Goal: Check status: Check status

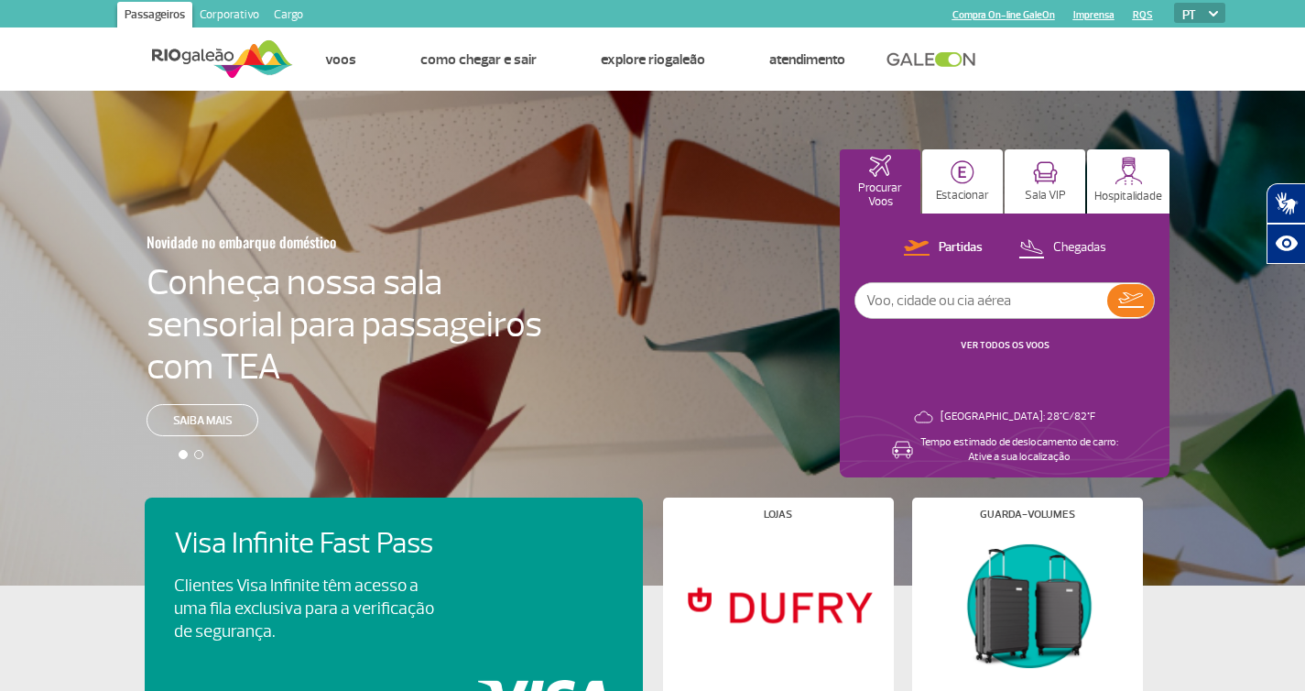
click at [940, 55] on link at bounding box center [936, 59] width 99 height 16
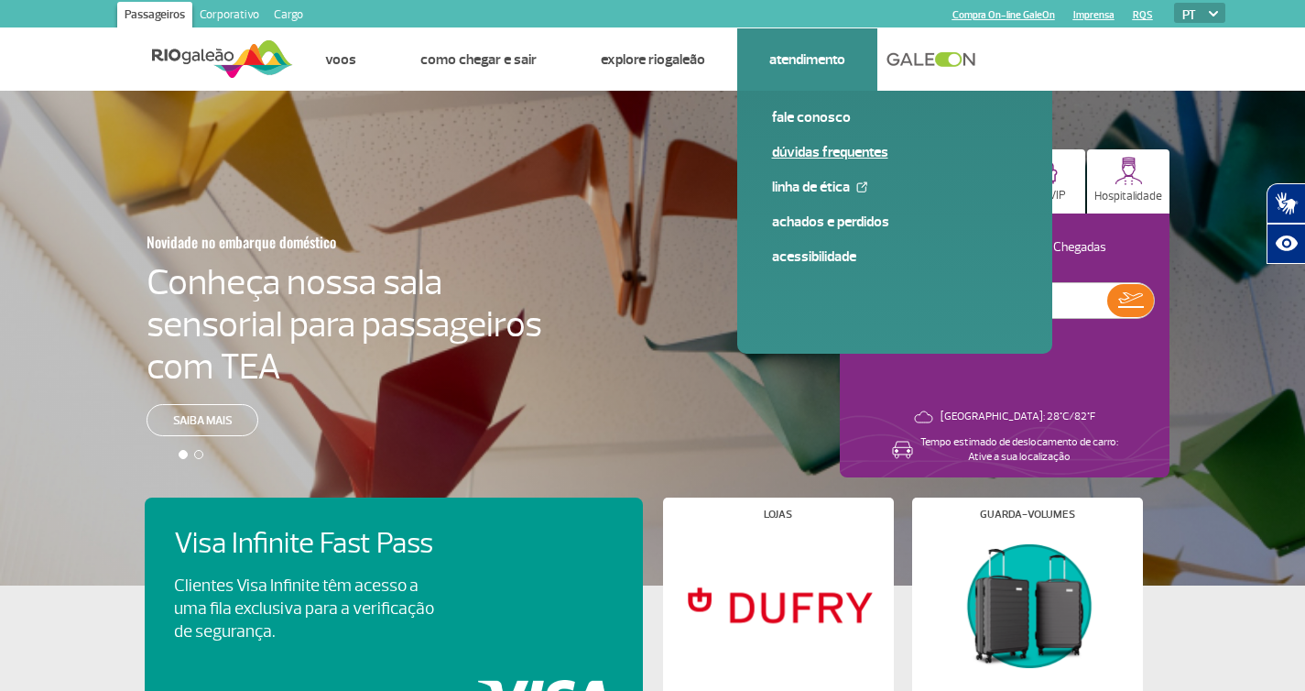
click at [830, 152] on link "Dúvidas Frequentes" at bounding box center [894, 152] width 245 height 20
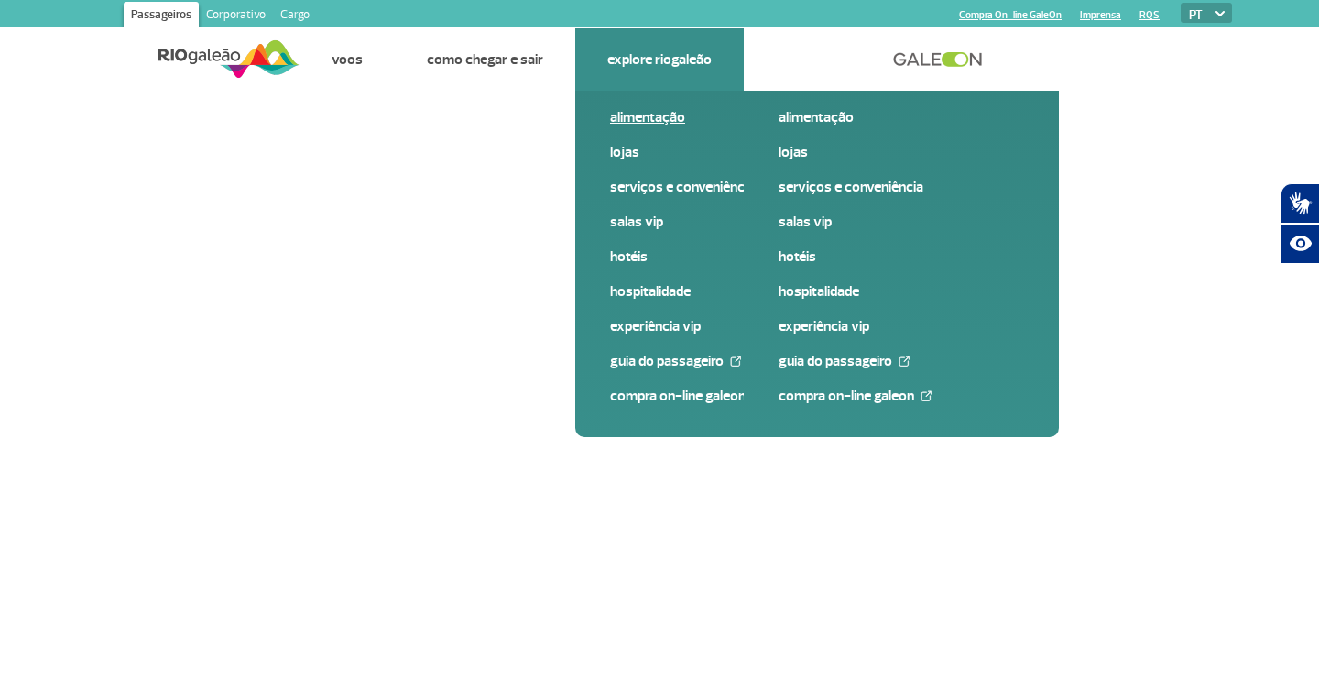
click at [641, 121] on link "Alimentação" at bounding box center [732, 117] width 245 height 20
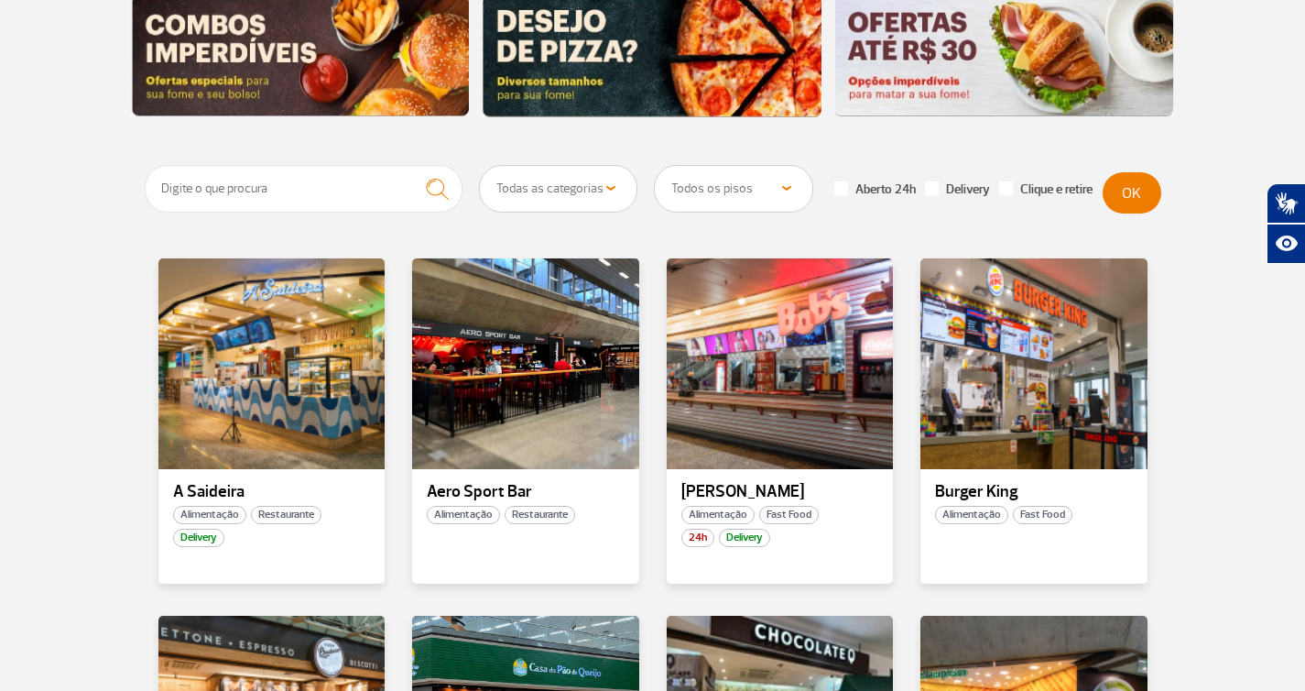
scroll to position [593, 0]
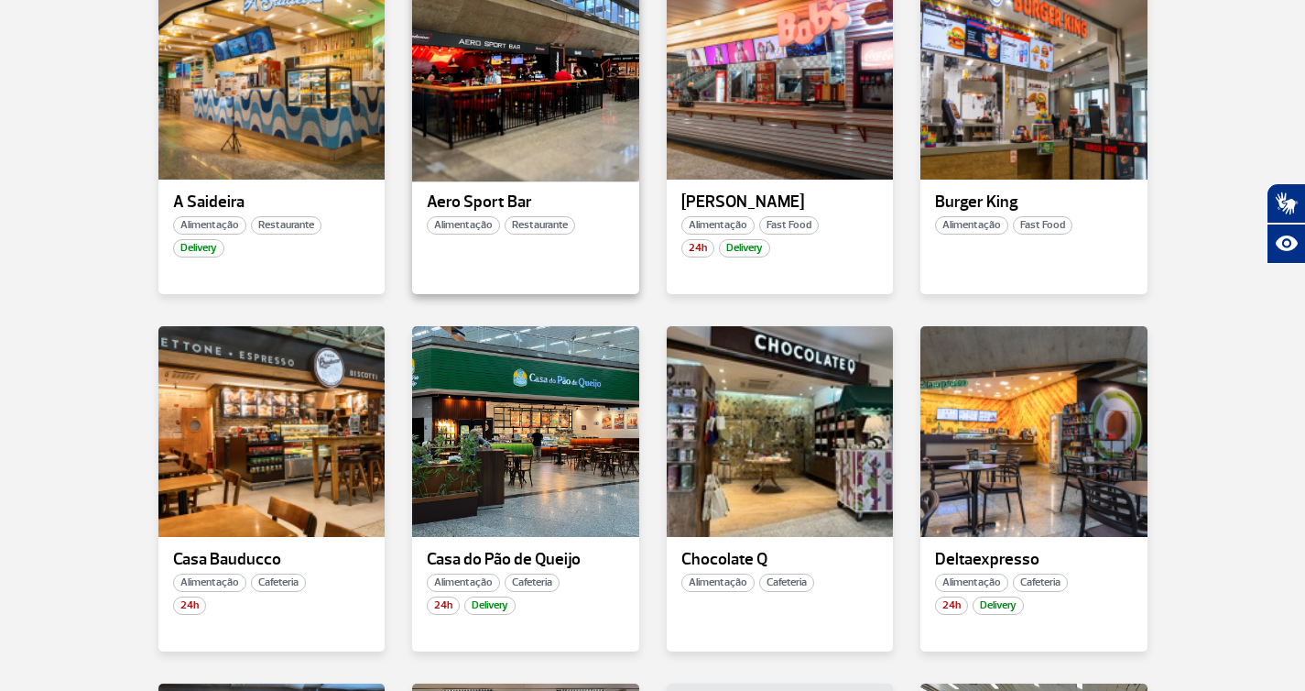
click at [530, 152] on div at bounding box center [525, 73] width 231 height 215
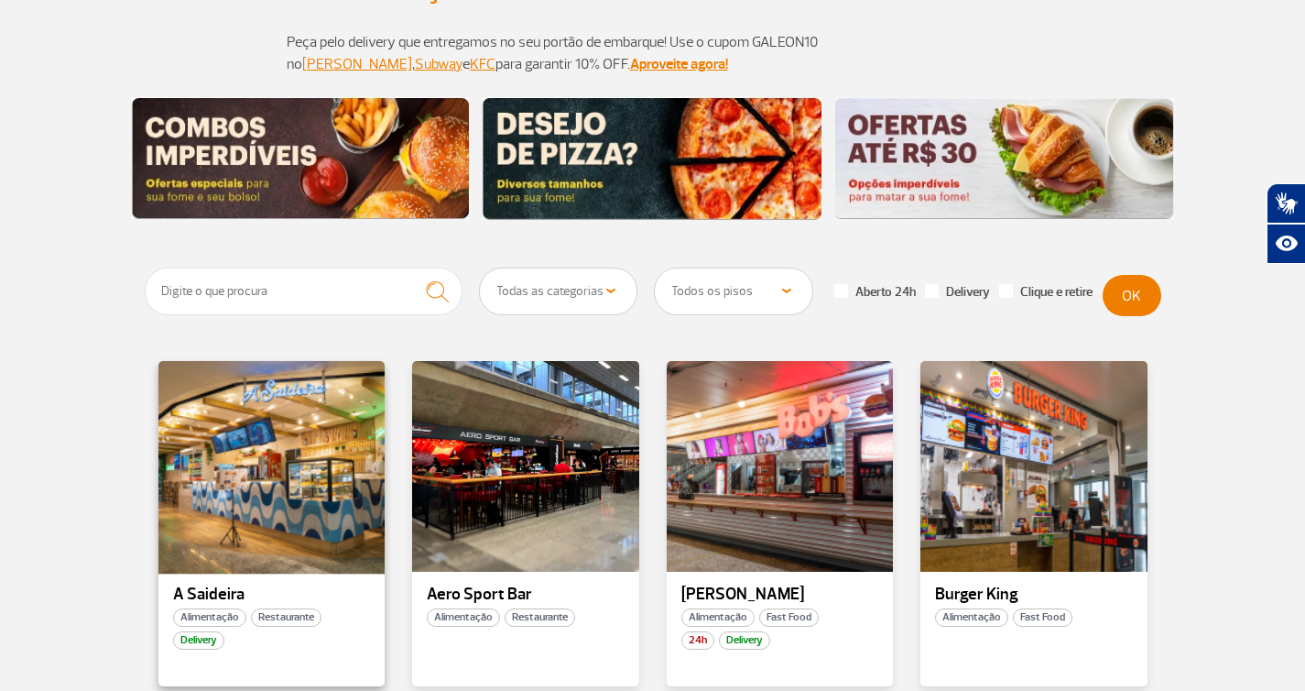
scroll to position [241, 0]
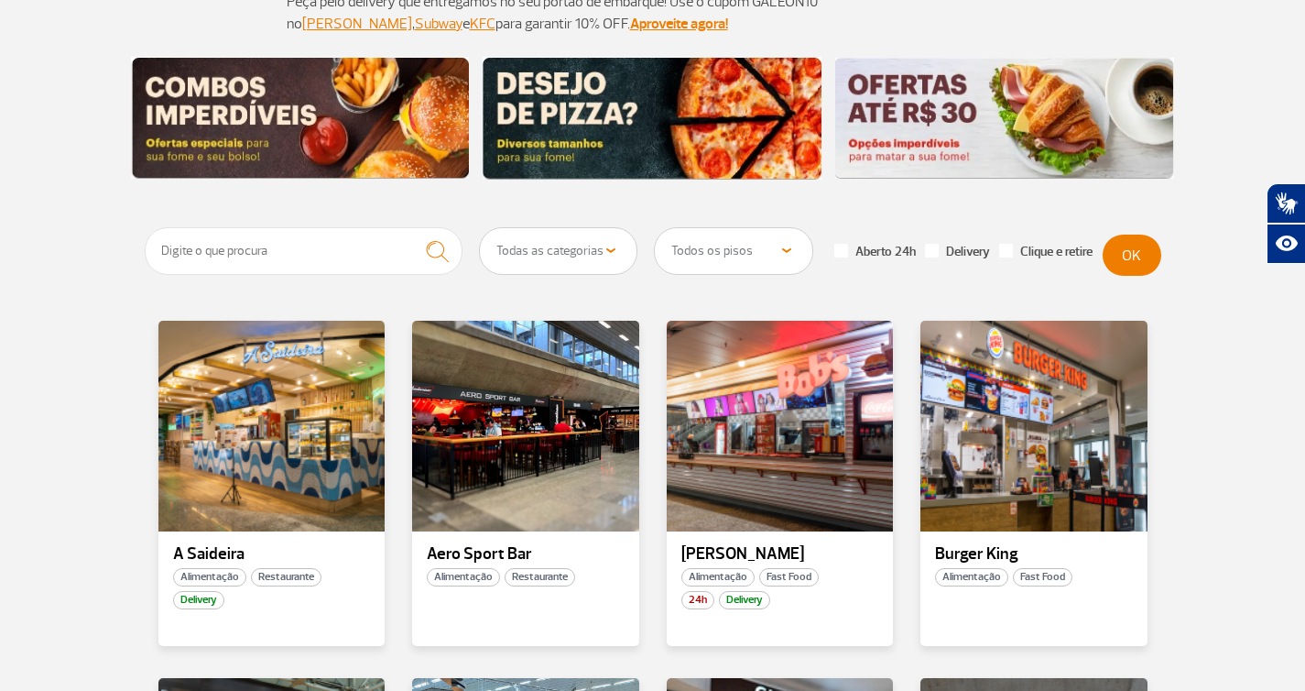
click at [744, 254] on select "Todos os pisos Área Pública (antes do Raio-X) Desembarque Área Pública Desembar…" at bounding box center [734, 251] width 158 height 46
select select "90"
click at [655, 228] on select "Todos os pisos Área Pública (antes do Raio-X) Desembarque Área Pública Desembar…" at bounding box center [734, 251] width 158 height 46
click at [1132, 248] on button "OK" at bounding box center [1132, 254] width 59 height 41
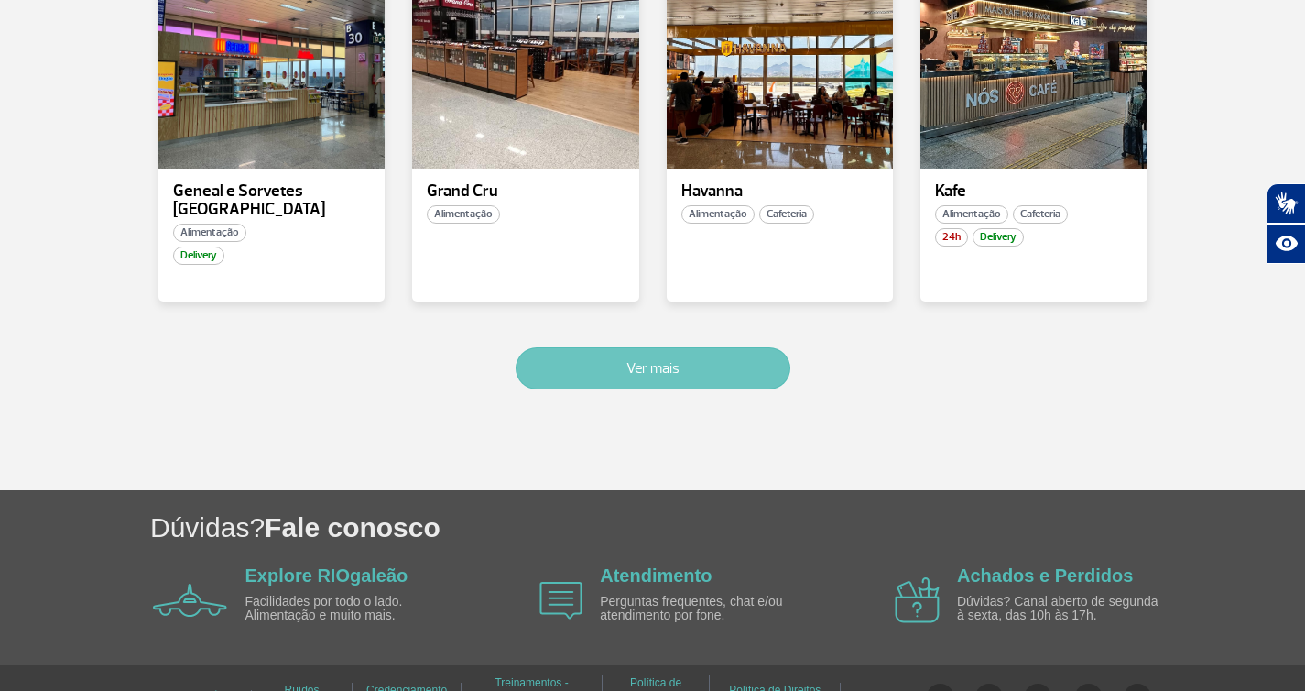
click at [713, 347] on button "Ver mais" at bounding box center [653, 368] width 275 height 42
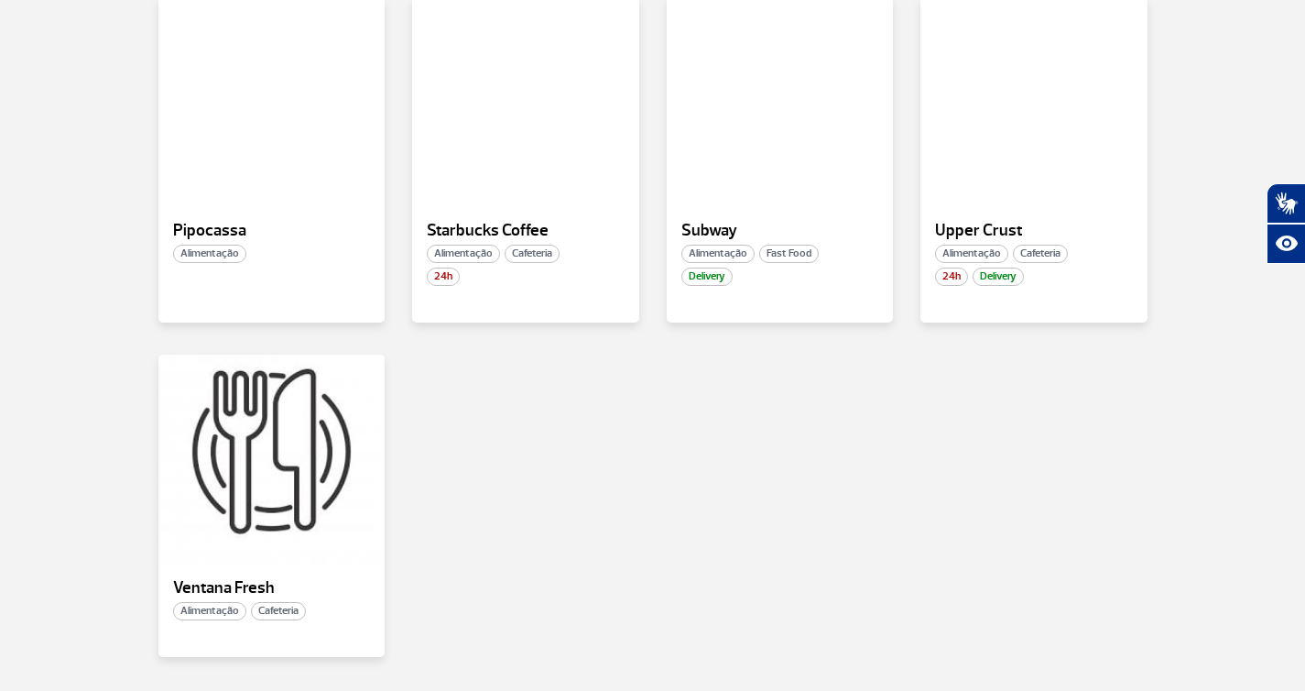
scroll to position [2279, 0]
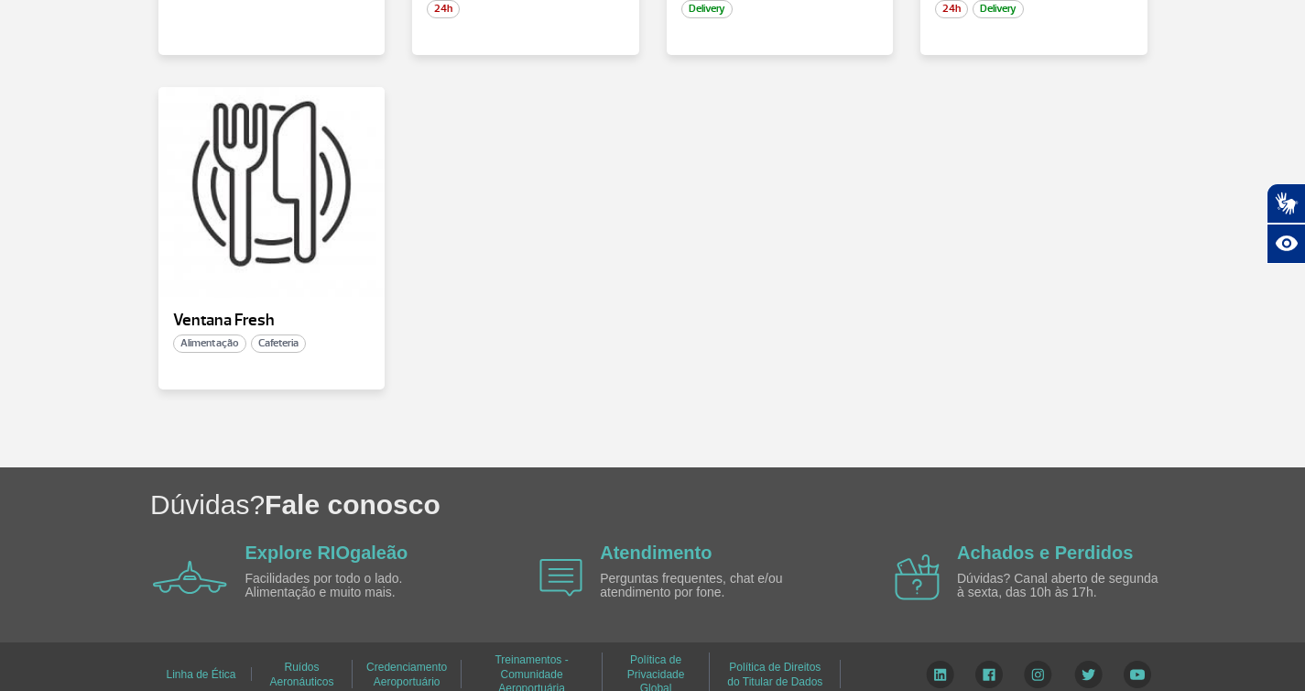
click at [304, 654] on link "Ruídos Aeronáuticos" at bounding box center [301, 673] width 64 height 39
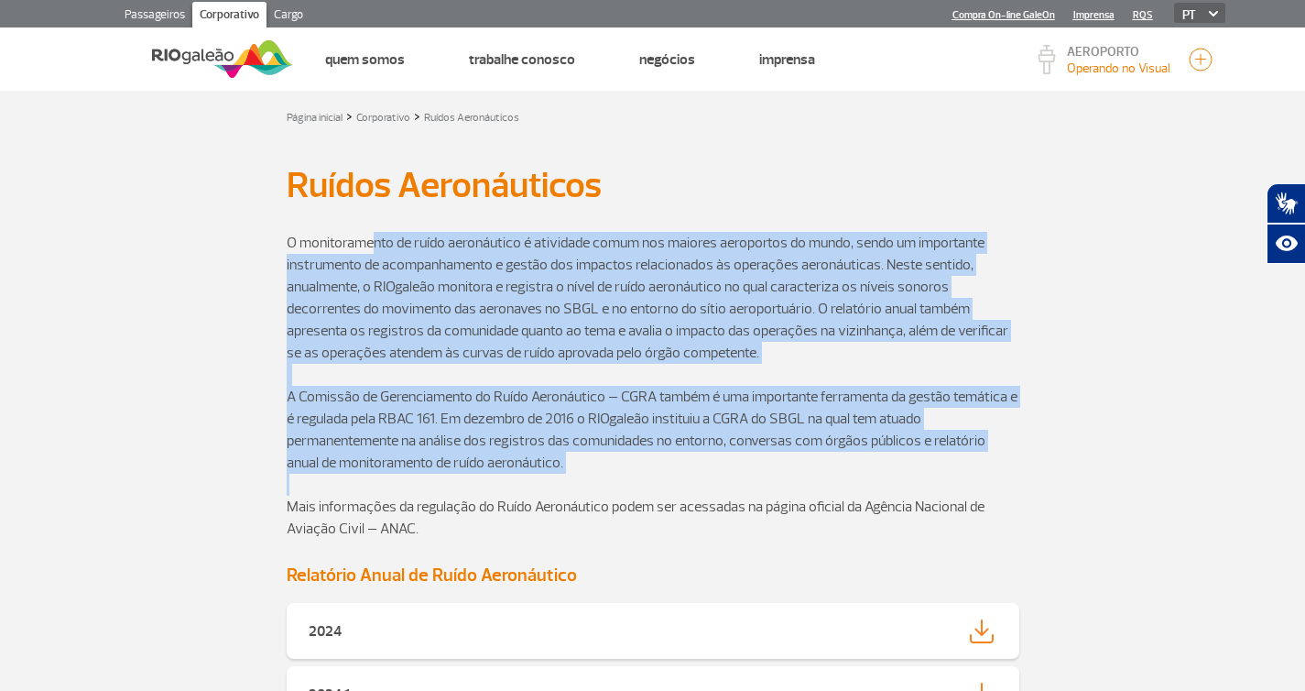
drag, startPoint x: 394, startPoint y: 256, endPoint x: 686, endPoint y: 485, distance: 371.2
click at [686, 485] on div "O monitoramento de ruído aeronáutico é atividade comum nos maiores aeroportos d…" at bounding box center [653, 386] width 733 height 352
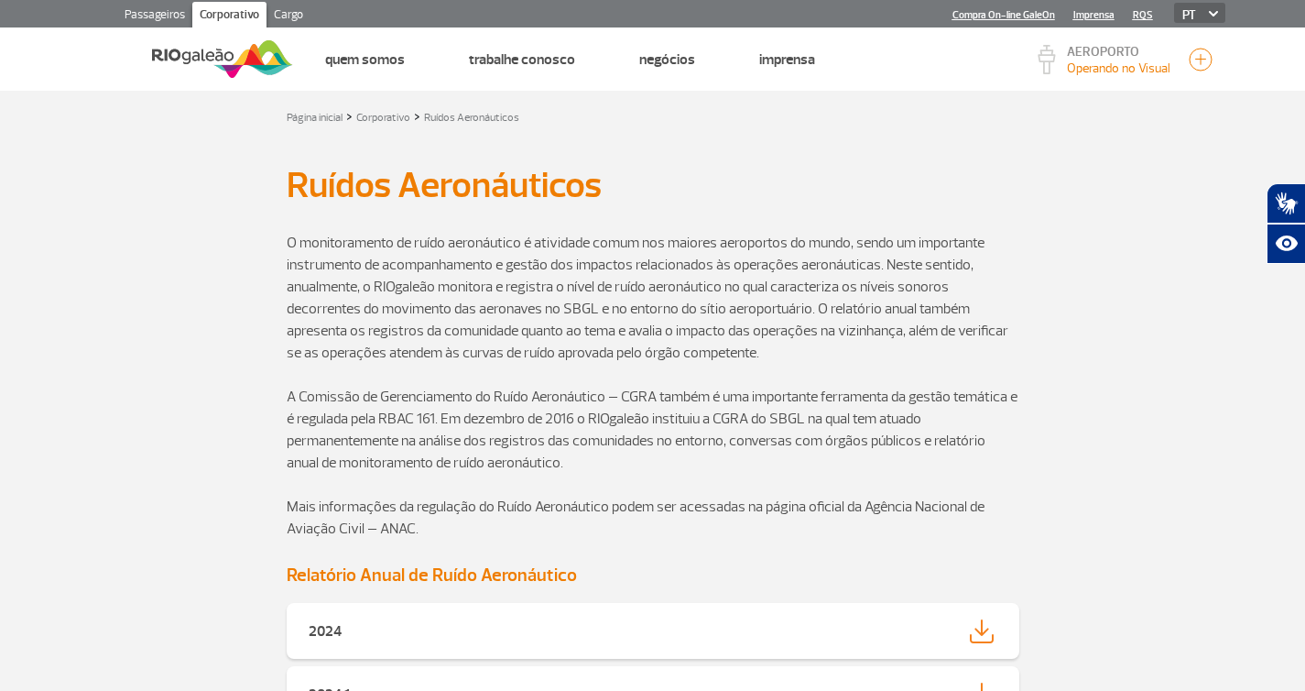
click at [685, 481] on p at bounding box center [653, 485] width 733 height 22
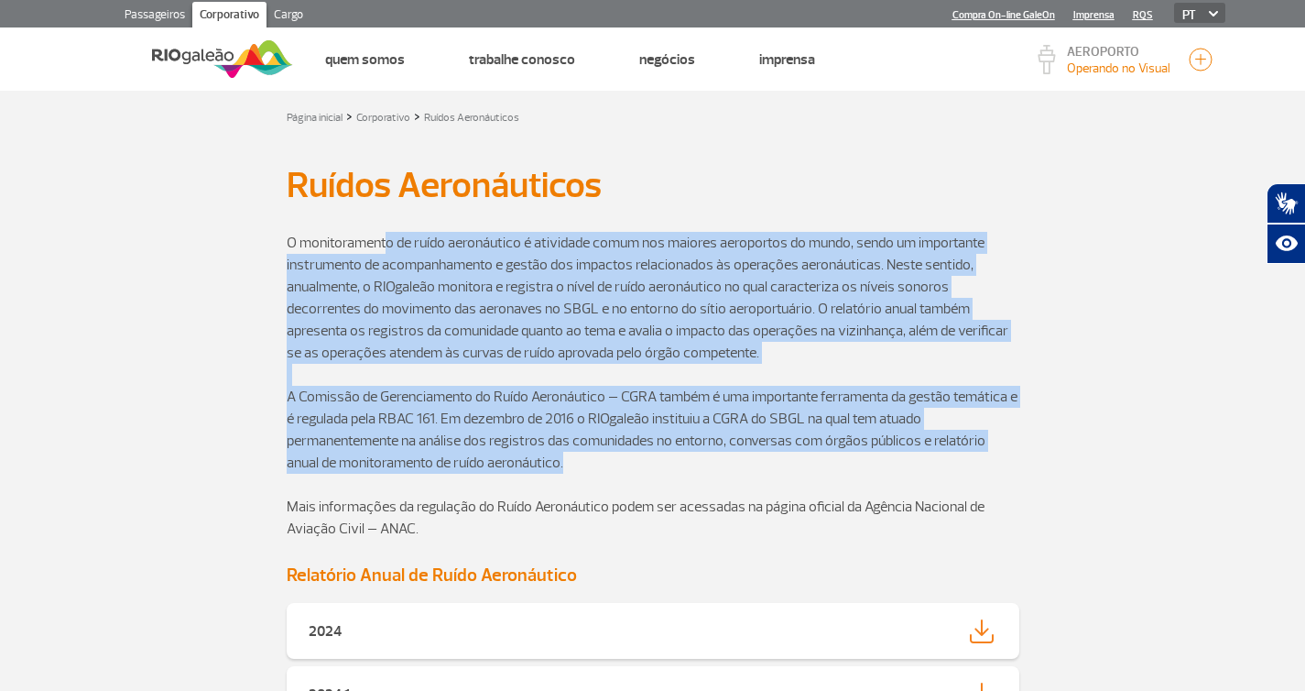
drag, startPoint x: 632, startPoint y: 445, endPoint x: 387, endPoint y: 238, distance: 321.1
click at [387, 239] on div "O monitoramento de ruído aeronáutico é atividade comum nos maiores aeroportos d…" at bounding box center [653, 386] width 733 height 352
click at [387, 237] on p "O monitoramento de ruído aeronáutico é atividade comum nos maiores aeroportos d…" at bounding box center [653, 298] width 733 height 132
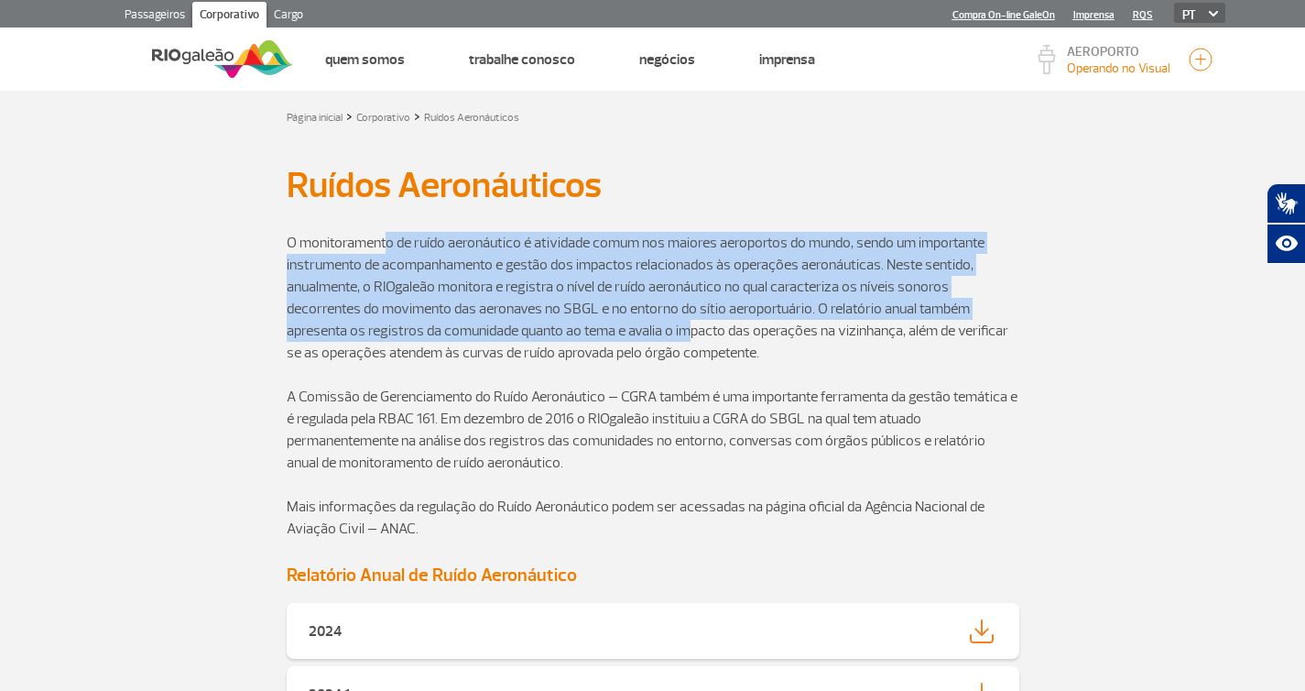
drag, startPoint x: 406, startPoint y: 250, endPoint x: 691, endPoint y: 339, distance: 298.4
click at [688, 338] on p "O monitoramento de ruído aeronáutico é atividade comum nos maiores aeroportos d…" at bounding box center [653, 298] width 733 height 132
click at [691, 339] on p "O monitoramento de ruído aeronáutico é atividade comum nos maiores aeroportos d…" at bounding box center [653, 298] width 733 height 132
drag, startPoint x: 672, startPoint y: 330, endPoint x: 386, endPoint y: 238, distance: 301.0
click at [386, 238] on p "O monitoramento de ruído aeronáutico é atividade comum nos maiores aeroportos d…" at bounding box center [653, 298] width 733 height 132
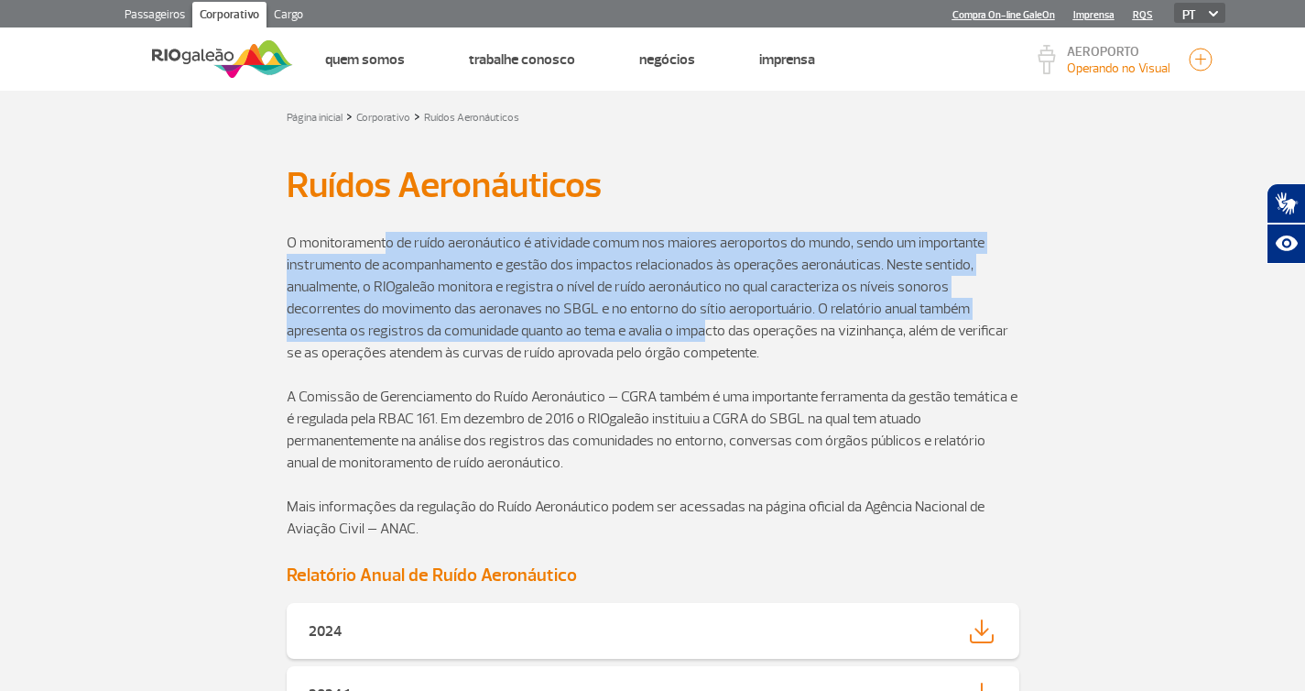
click at [387, 239] on p "O monitoramento de ruído aeronáutico é atividade comum nos maiores aeroportos d…" at bounding box center [653, 298] width 733 height 132
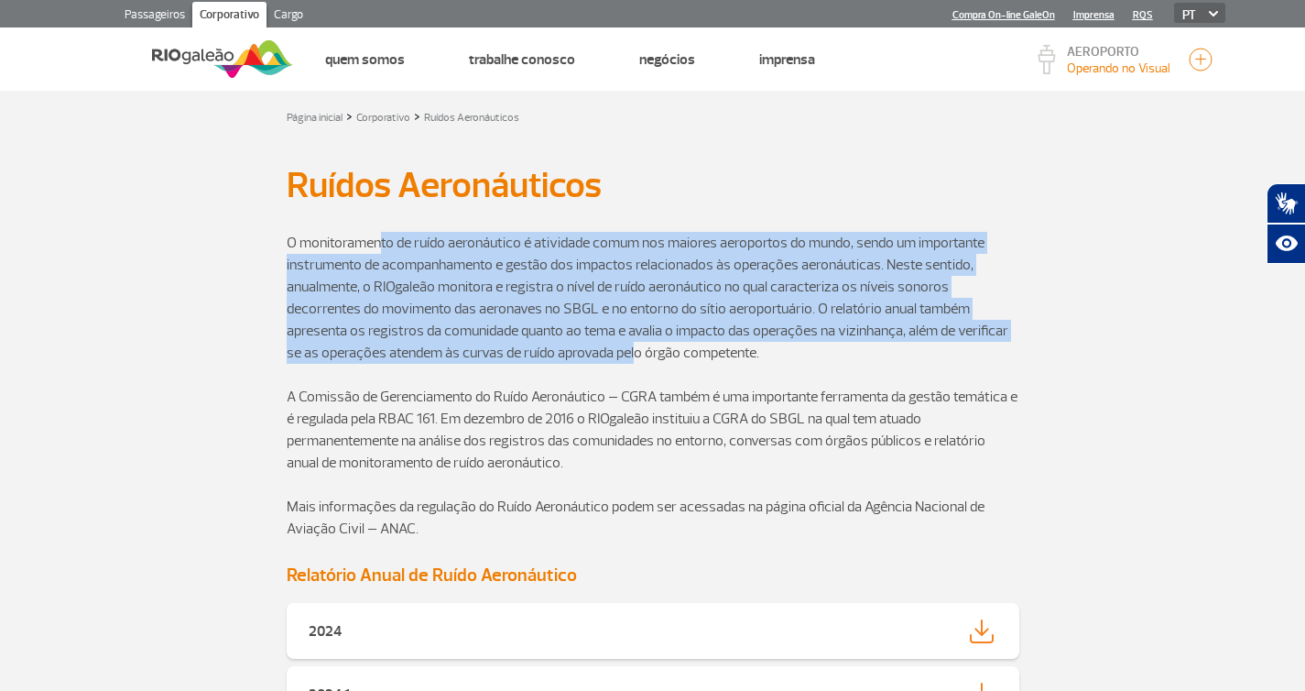
drag, startPoint x: 383, startPoint y: 241, endPoint x: 653, endPoint y: 347, distance: 290.3
click at [648, 348] on p "O monitoramento de ruído aeronáutico é atividade comum nos maiores aeroportos d…" at bounding box center [653, 298] width 733 height 132
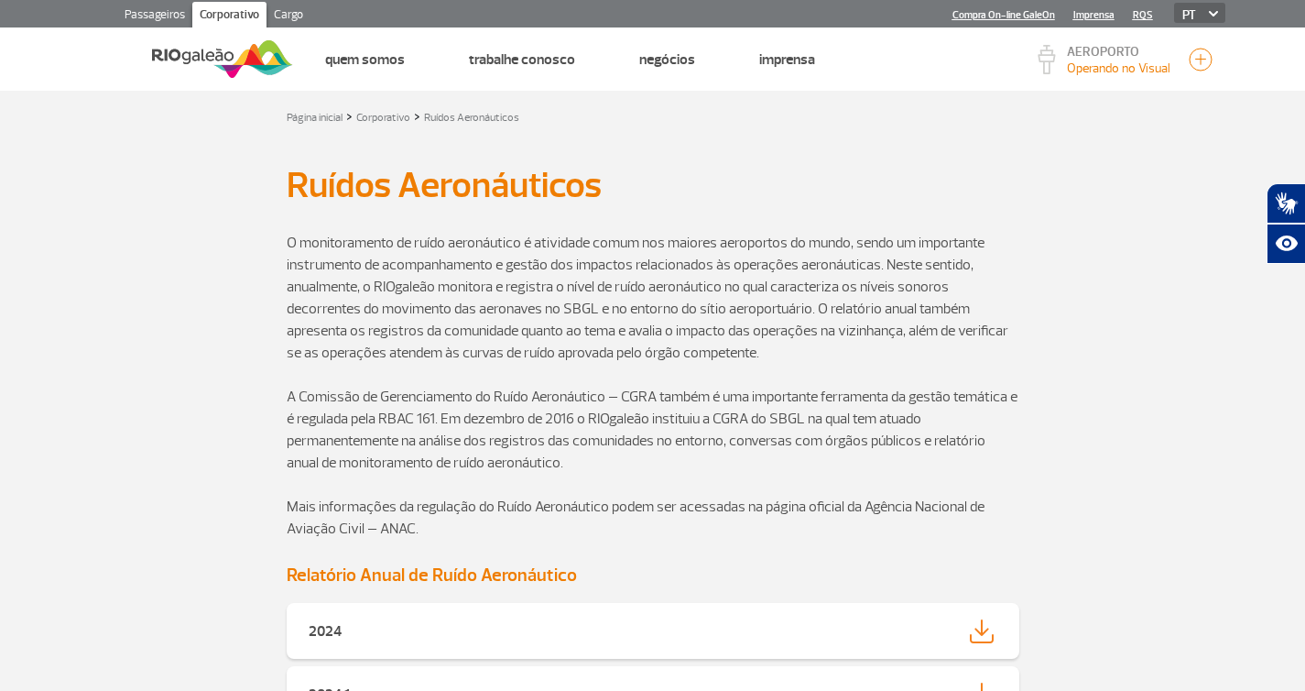
click at [663, 345] on p "O monitoramento de ruído aeronáutico é atividade comum nos maiores aeroportos d…" at bounding box center [653, 298] width 733 height 132
click at [51, 269] on section "O monitoramento de ruído aeronáutico é atividade comum nos maiores aeroportos d…" at bounding box center [652, 386] width 1305 height 352
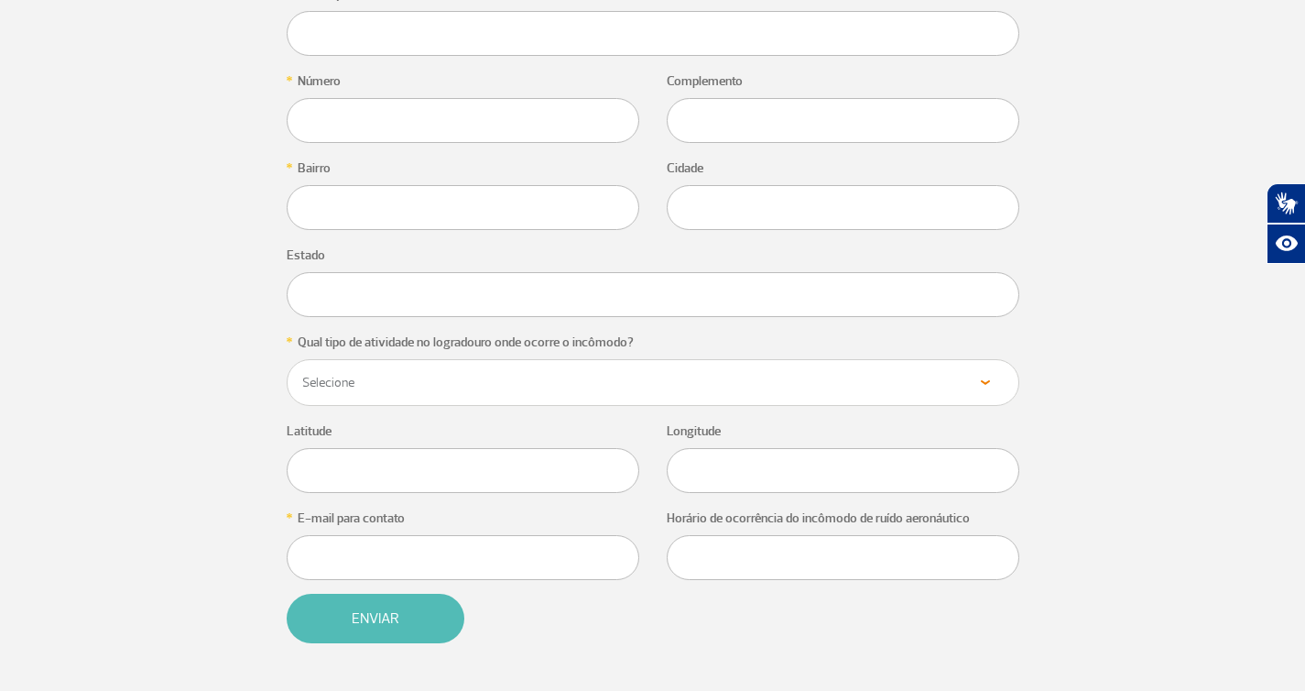
scroll to position [2318, 0]
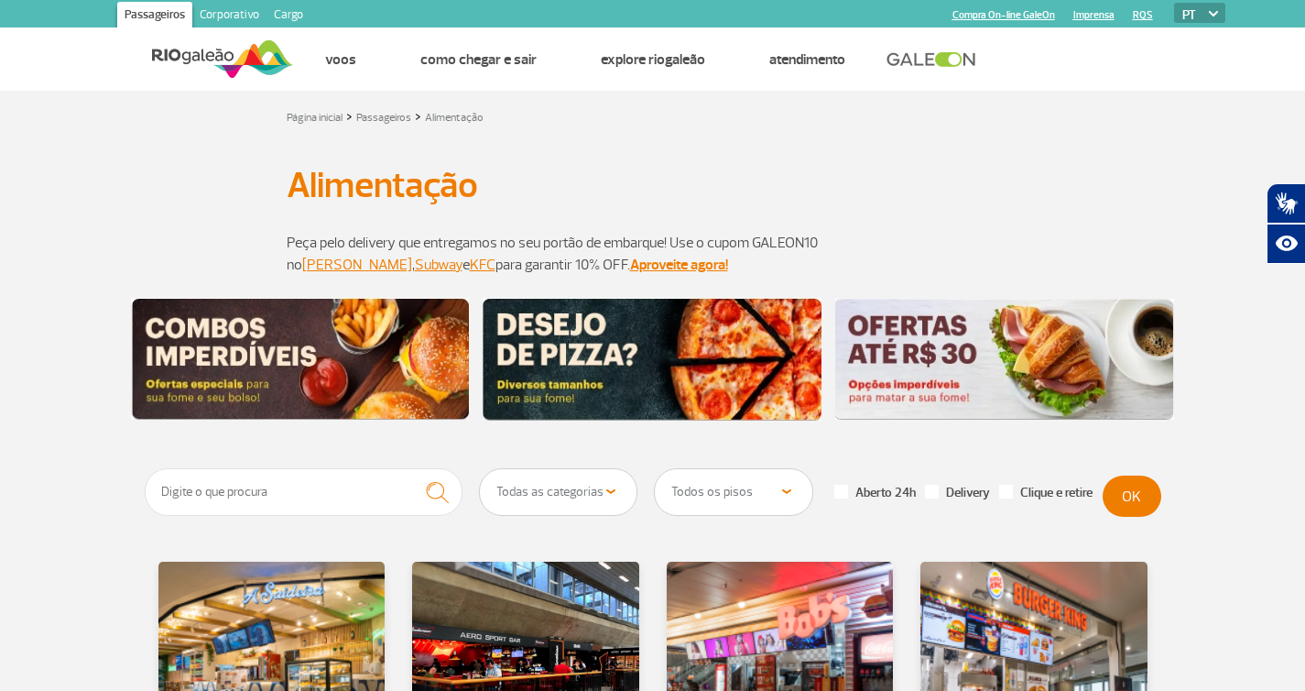
click at [95, 234] on section "Peça pelo delivery que entregamos no seu portão de embarque! Use o cupom GALEON…" at bounding box center [652, 254] width 1305 height 88
click at [110, 256] on section "Peça pelo delivery que entregamos no seu portão de embarque! Use o cupom GALEON…" at bounding box center [652, 254] width 1305 height 88
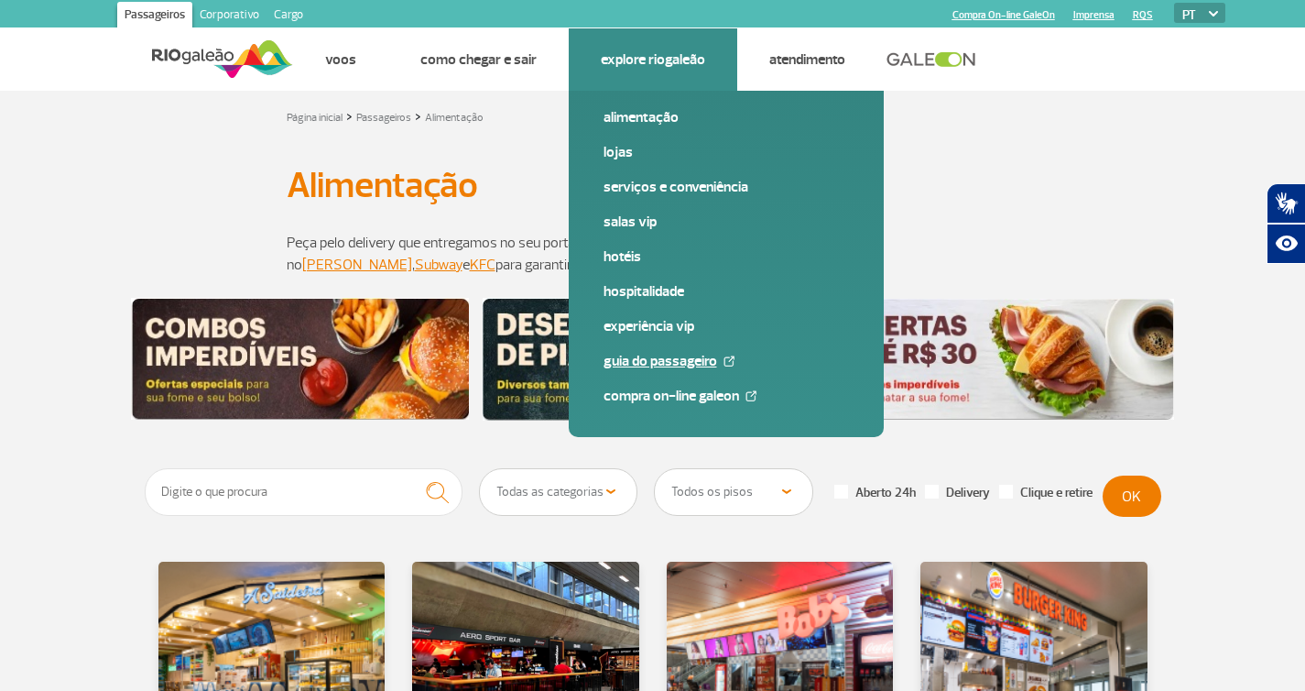
click at [680, 358] on link "Guia do Passageiro" at bounding box center [726, 361] width 245 height 20
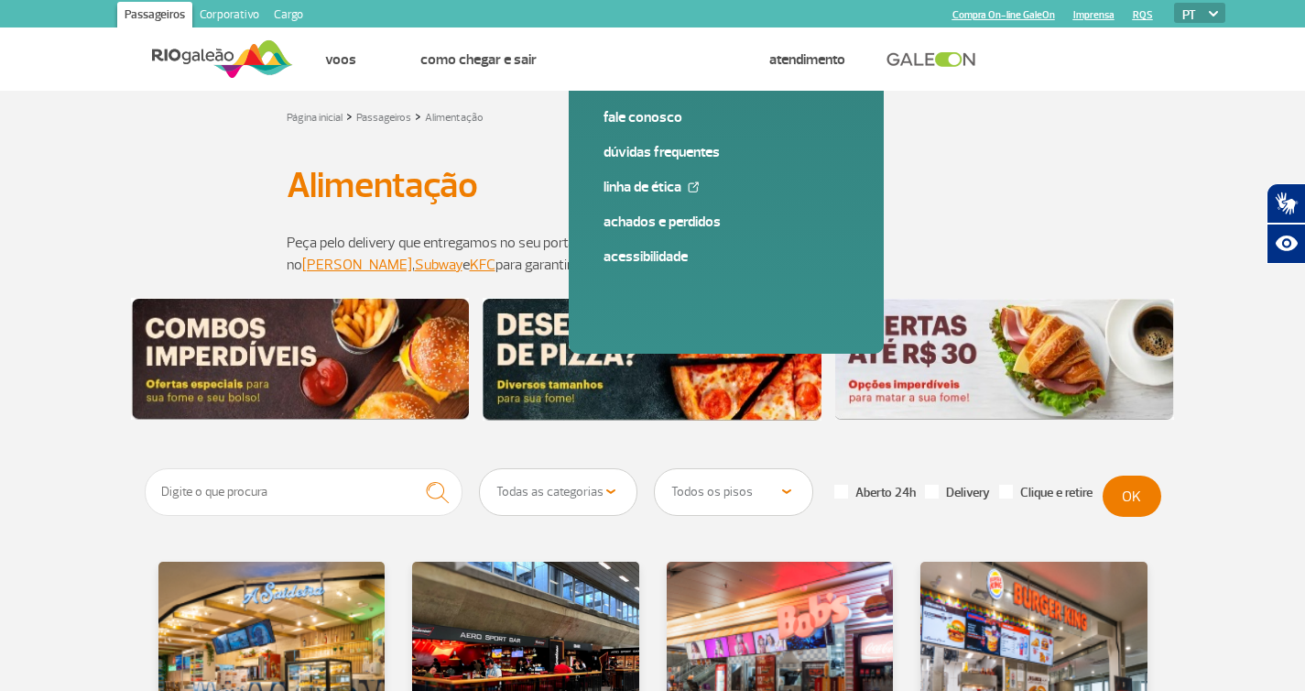
click at [1139, 187] on div "Alimentação Alimentação" at bounding box center [653, 184] width 1017 height 31
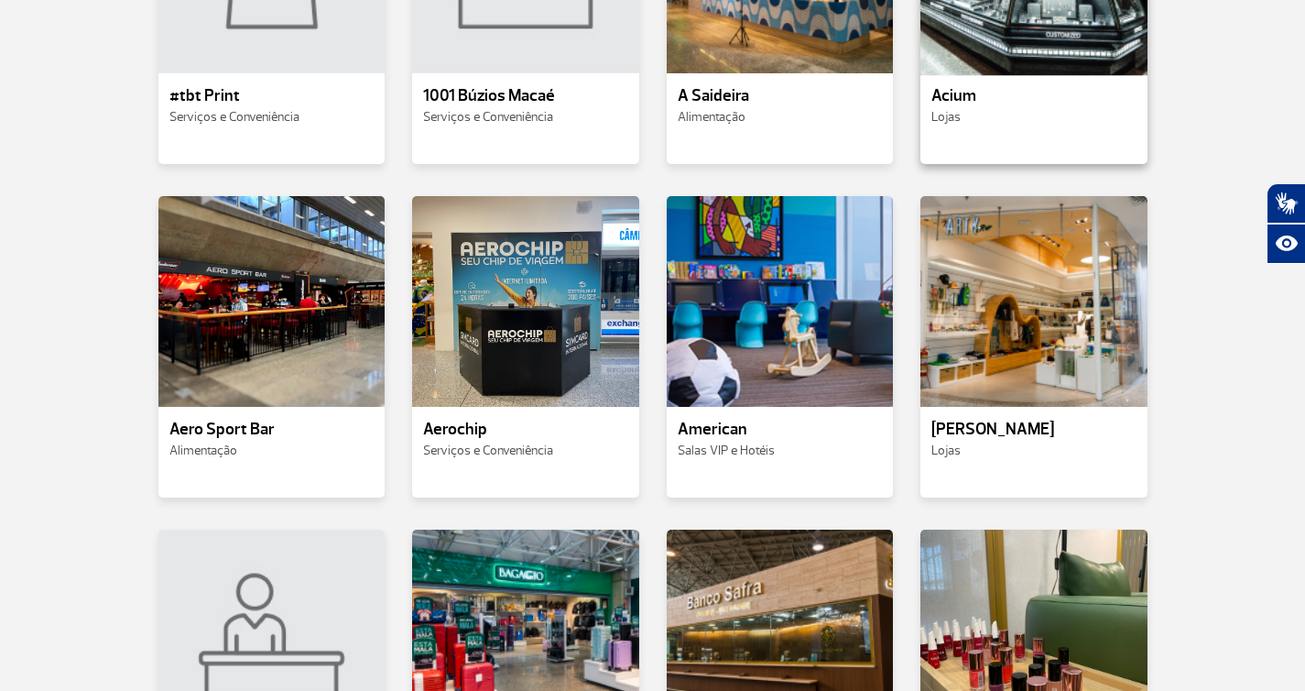
scroll to position [443, 0]
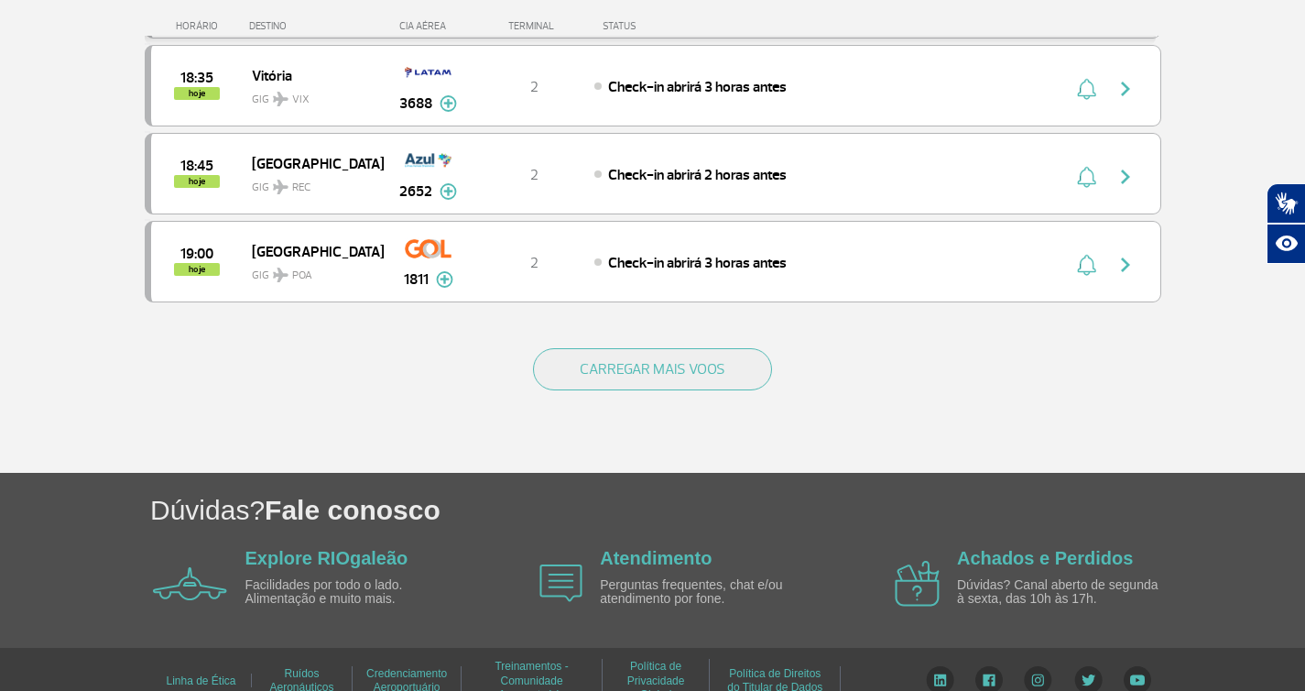
scroll to position [1791, 0]
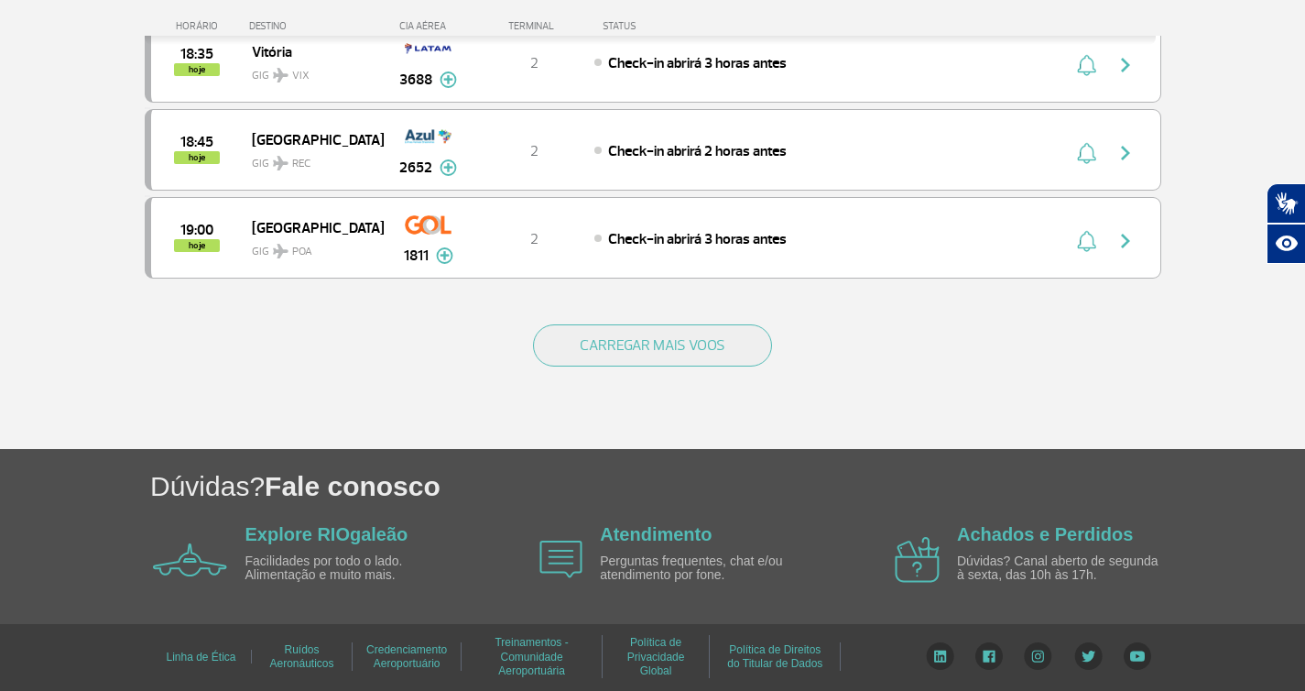
click at [728, 373] on div "CARREGAR MAIS VOOS" at bounding box center [653, 374] width 1017 height 147
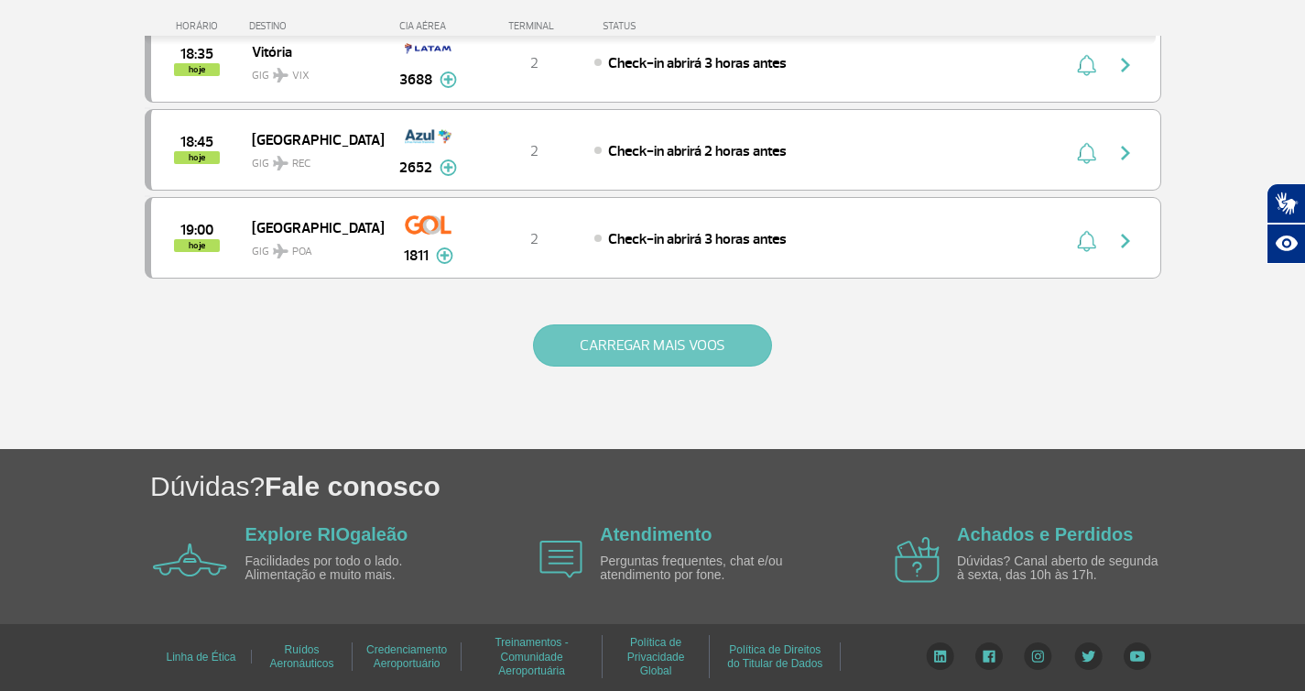
click at [696, 356] on button "CARREGAR MAIS VOOS" at bounding box center [652, 345] width 239 height 42
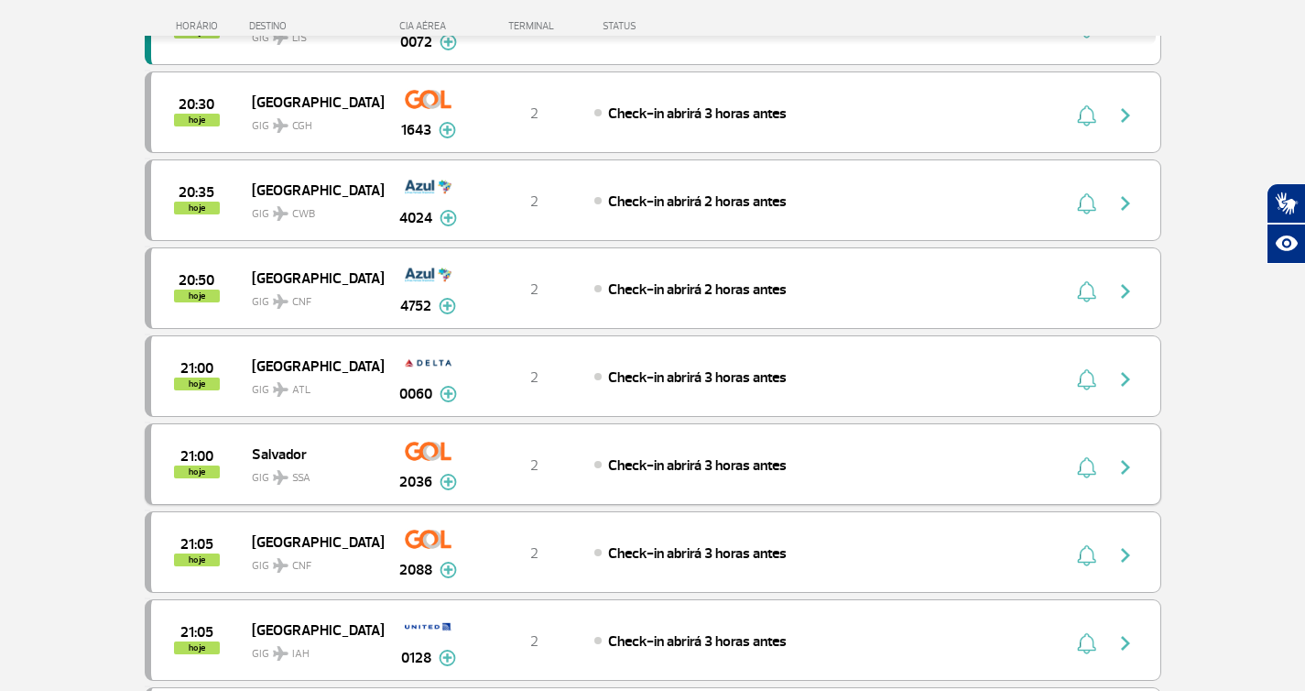
scroll to position [2629, 0]
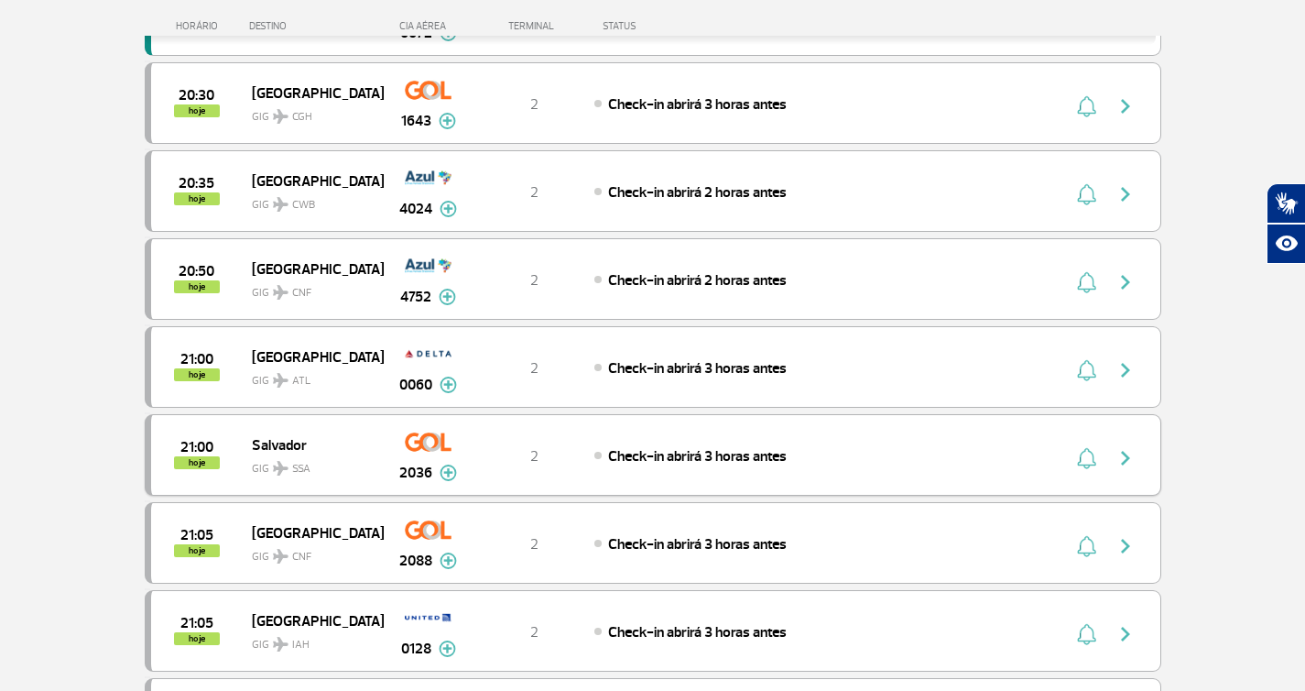
click at [817, 452] on div "Check-in abrirá 3 horas antes" at bounding box center [796, 455] width 404 height 20
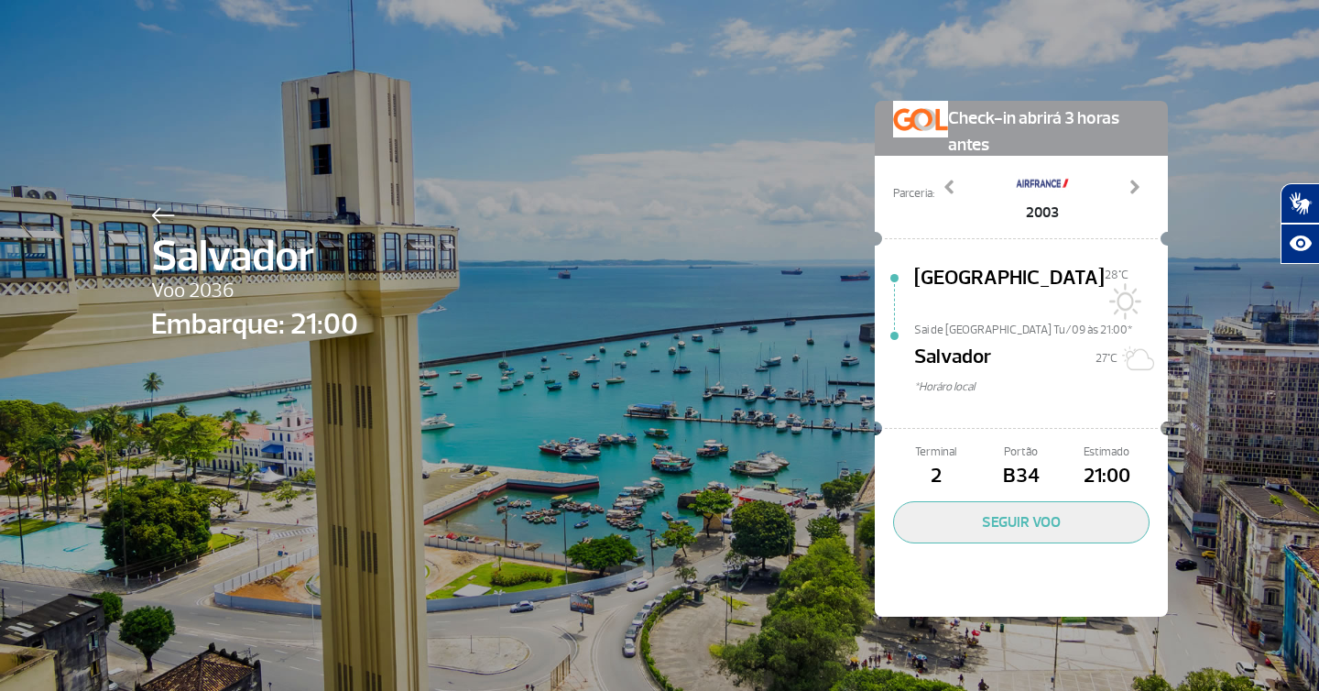
click at [1185, 426] on div "Salvador Voo 2036 Embarque: 21:00 Check-in abrirá 3 horas antes Parceria: 2003 …" at bounding box center [659, 345] width 1319 height 691
click at [664, 244] on div "Salvador Voo 2036 Embarque: 21:00 Check-in abrirá 3 horas antes Parceria: 2003 …" at bounding box center [659, 331] width 1044 height 662
click at [641, 269] on div "Salvador Voo 2036 Embarque: 21:00 Check-in abrirá 3 horas antes Parceria: 2003 …" at bounding box center [659, 331] width 1044 height 662
